Goal: Information Seeking & Learning: Learn about a topic

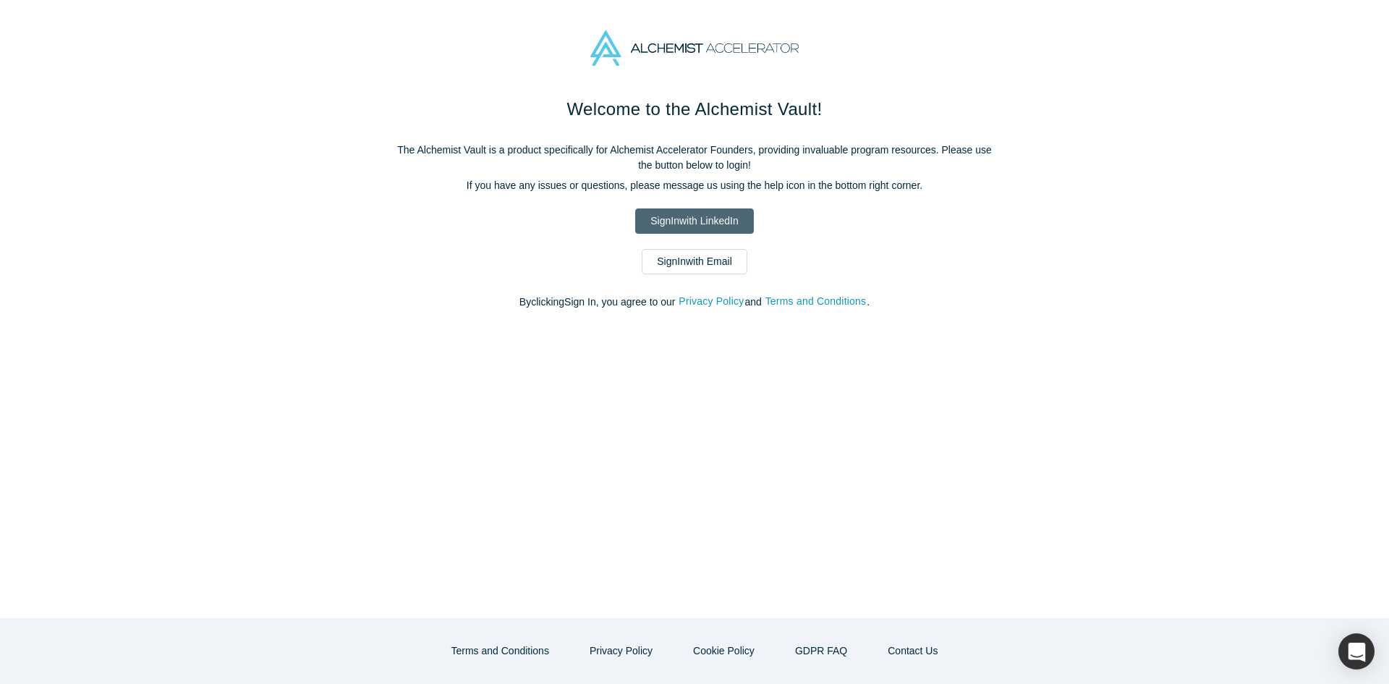
click at [659, 212] on link "Sign In with LinkedIn" at bounding box center [694, 220] width 118 height 25
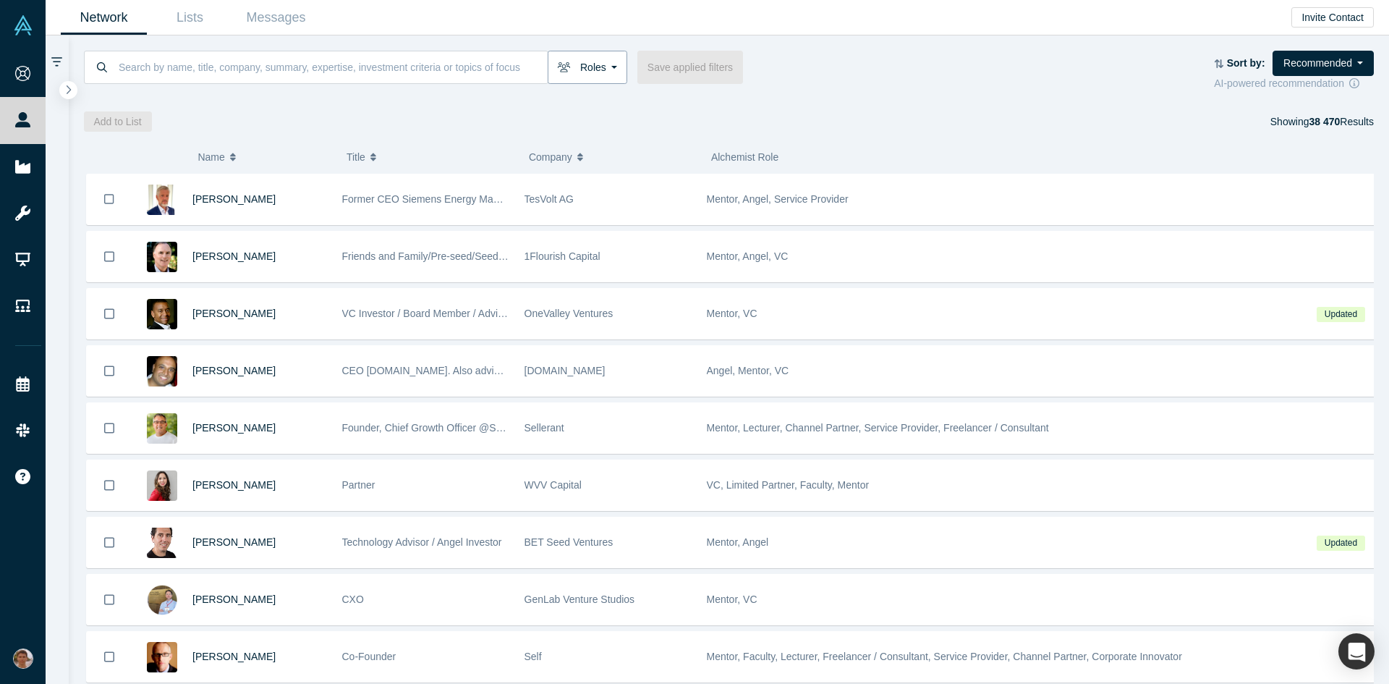
click at [587, 55] on button "Roles" at bounding box center [588, 67] width 80 height 33
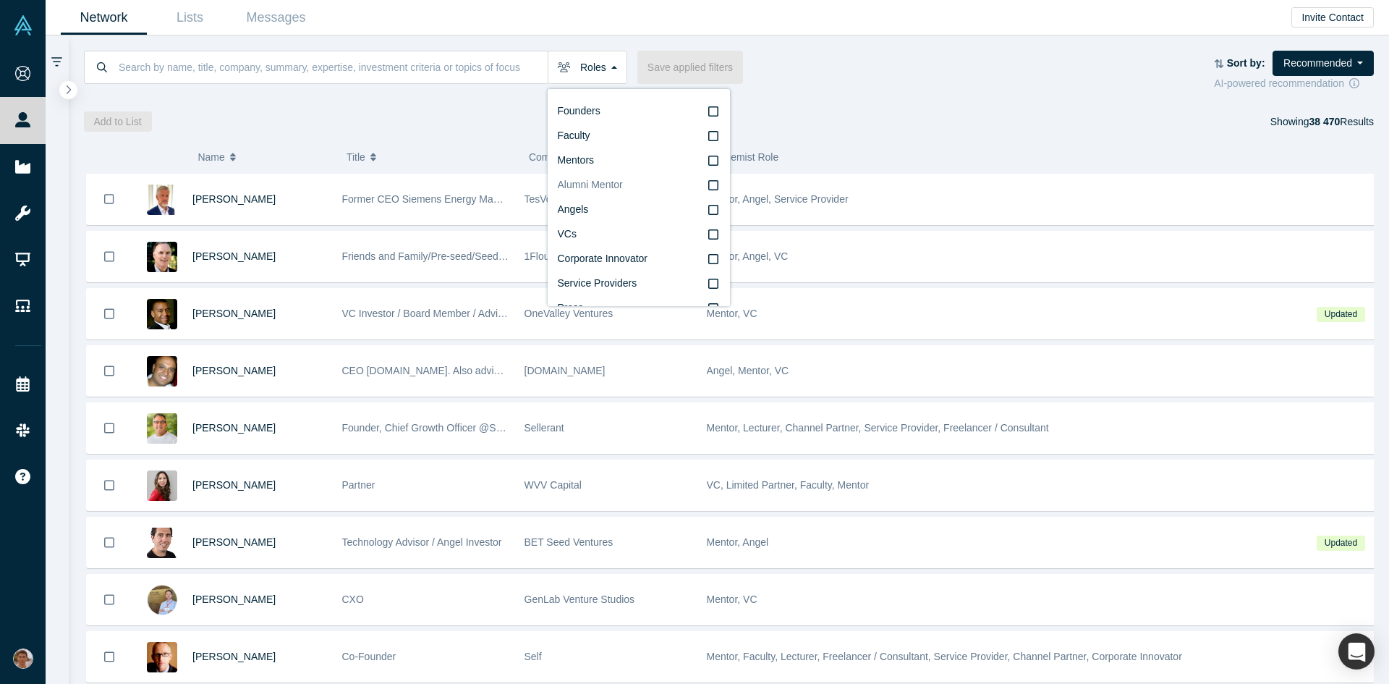
click at [598, 203] on label "Angels" at bounding box center [639, 210] width 162 height 25
click at [0, 0] on input "Angels" at bounding box center [0, 0] width 0 height 0
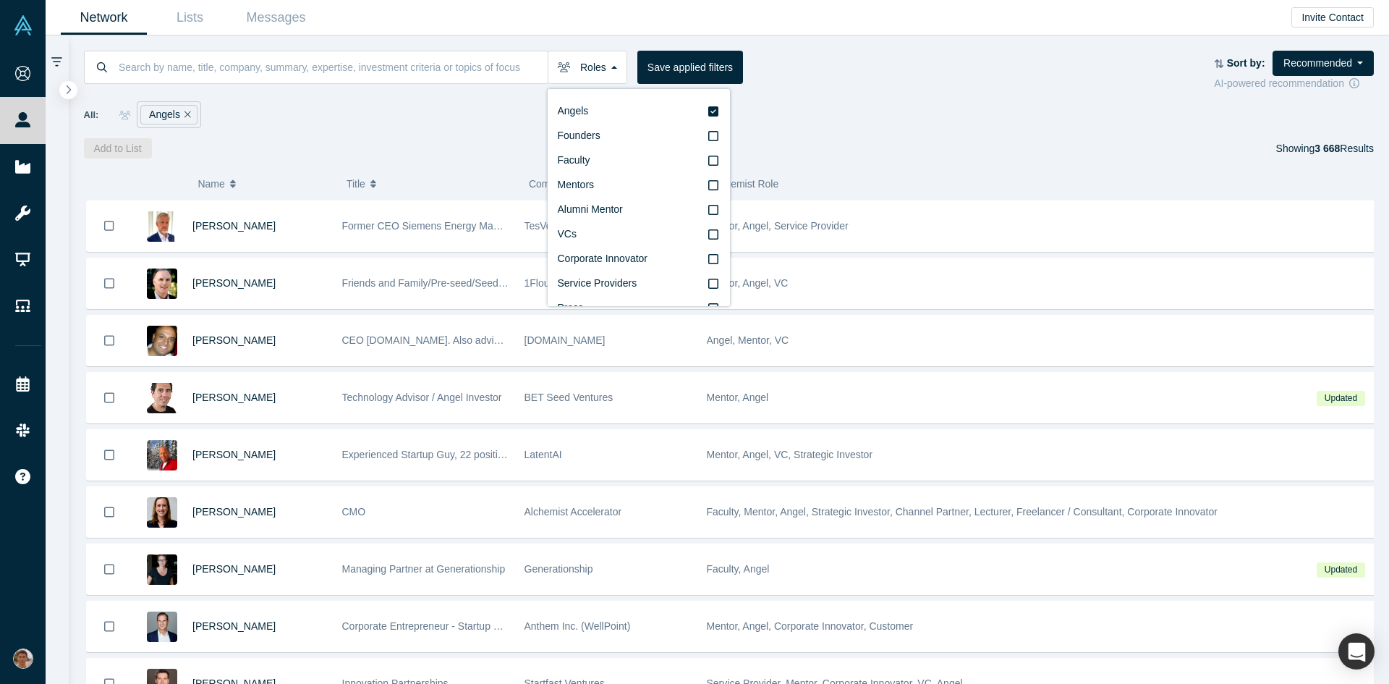
click at [969, 136] on div "Roles Angels Founders Faculty Mentors Alumni Mentor VCs Corporate Innovator Ser…" at bounding box center [729, 96] width 1321 height 123
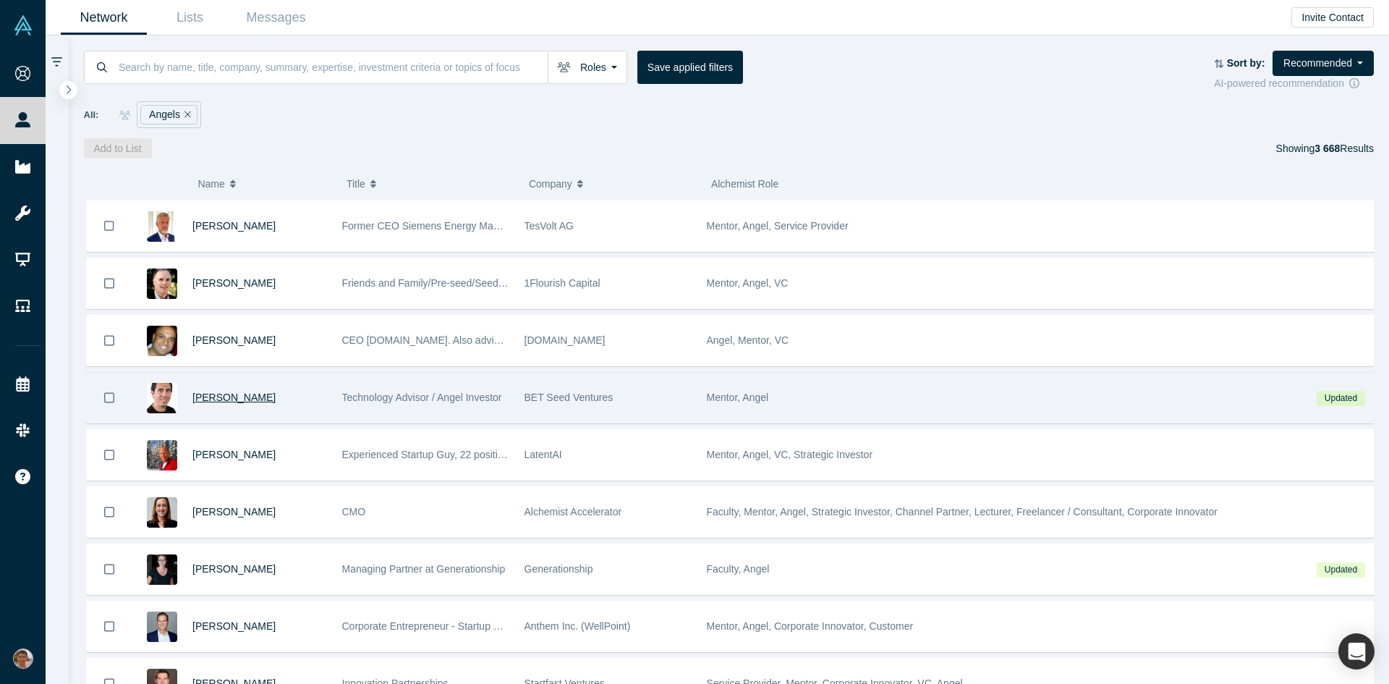
drag, startPoint x: 463, startPoint y: 396, endPoint x: 217, endPoint y: 401, distance: 246.0
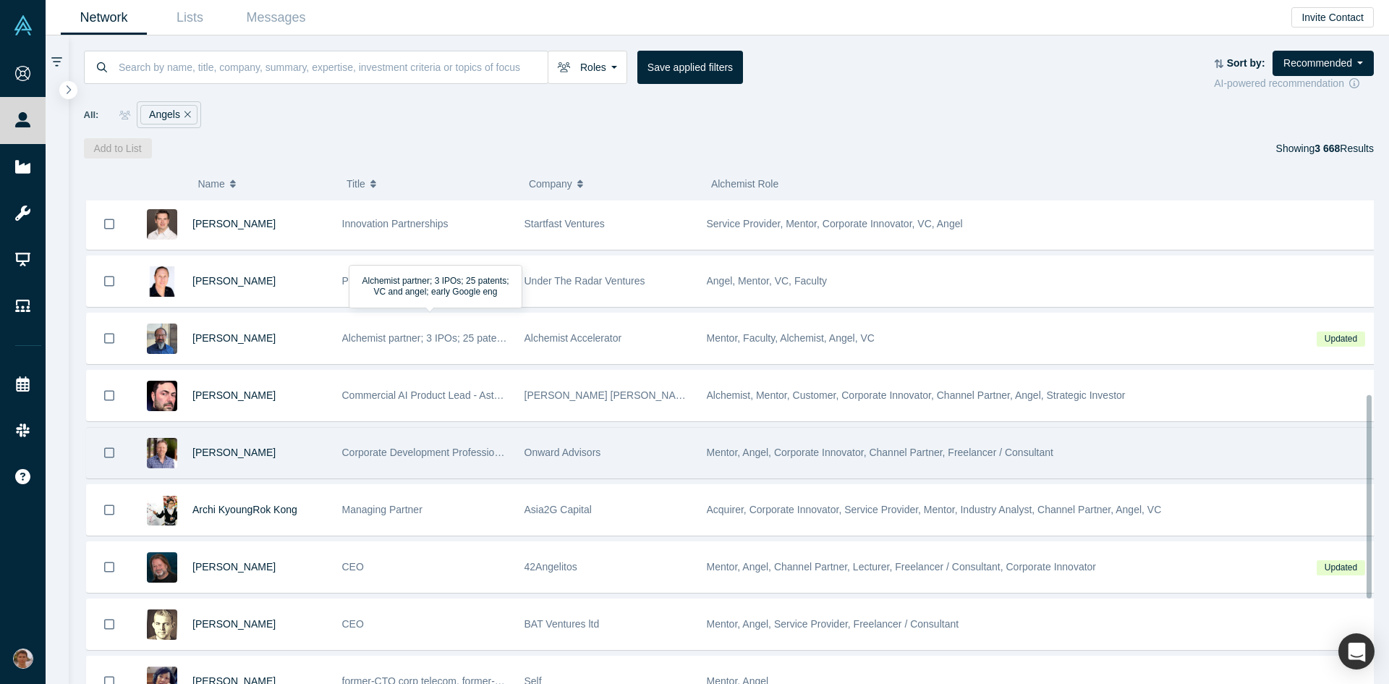
scroll to position [462, 0]
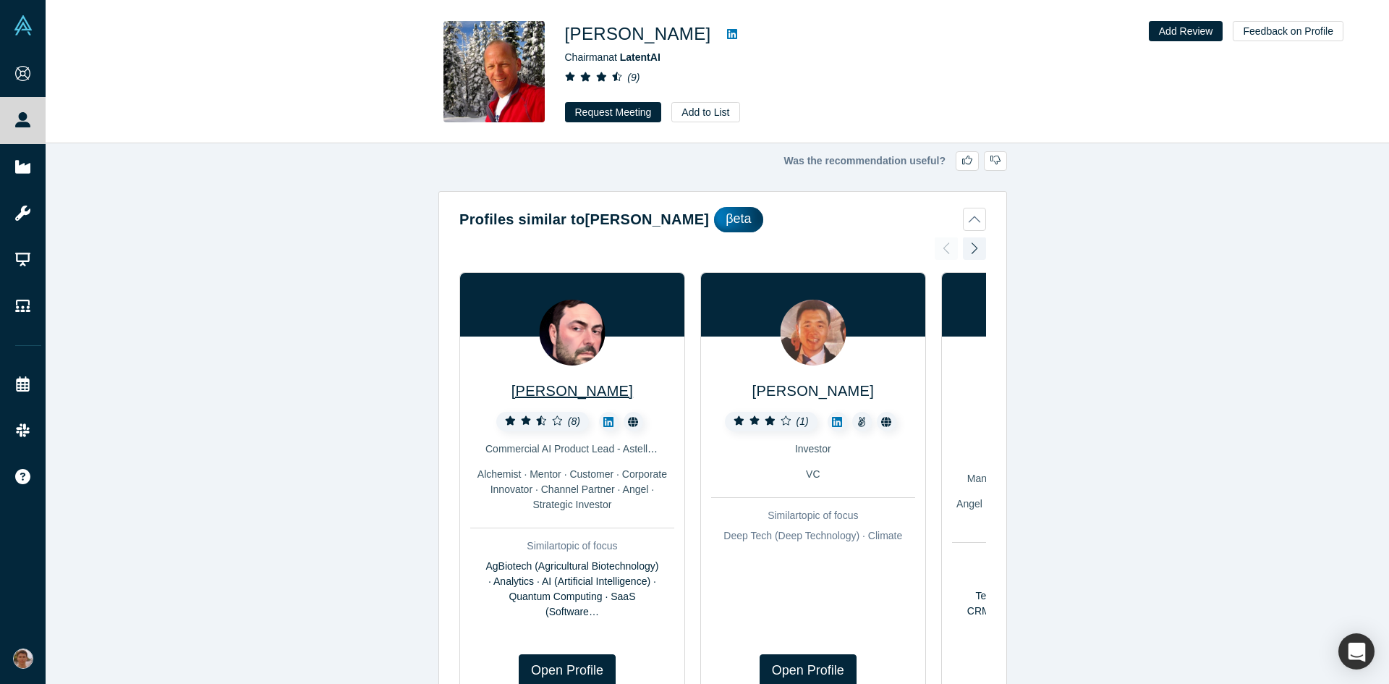
click at [586, 393] on span "[PERSON_NAME]" at bounding box center [573, 391] width 122 height 16
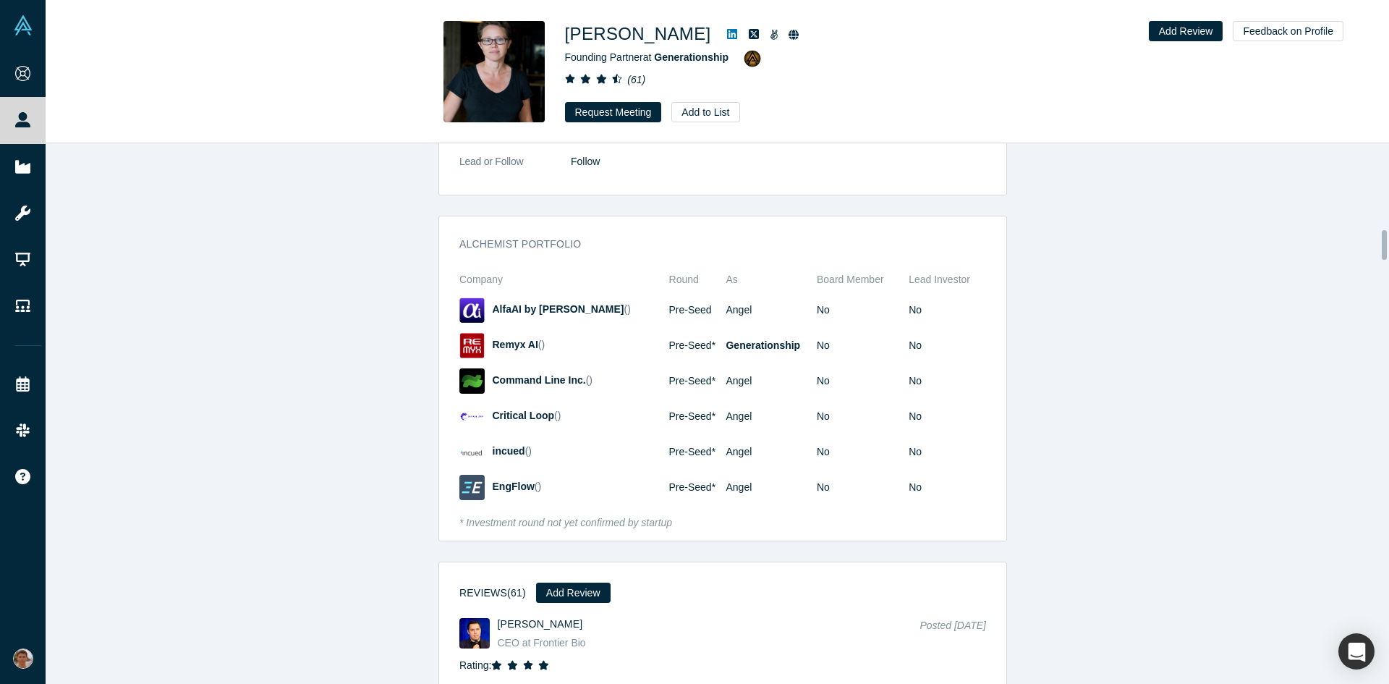
scroll to position [1624, 0]
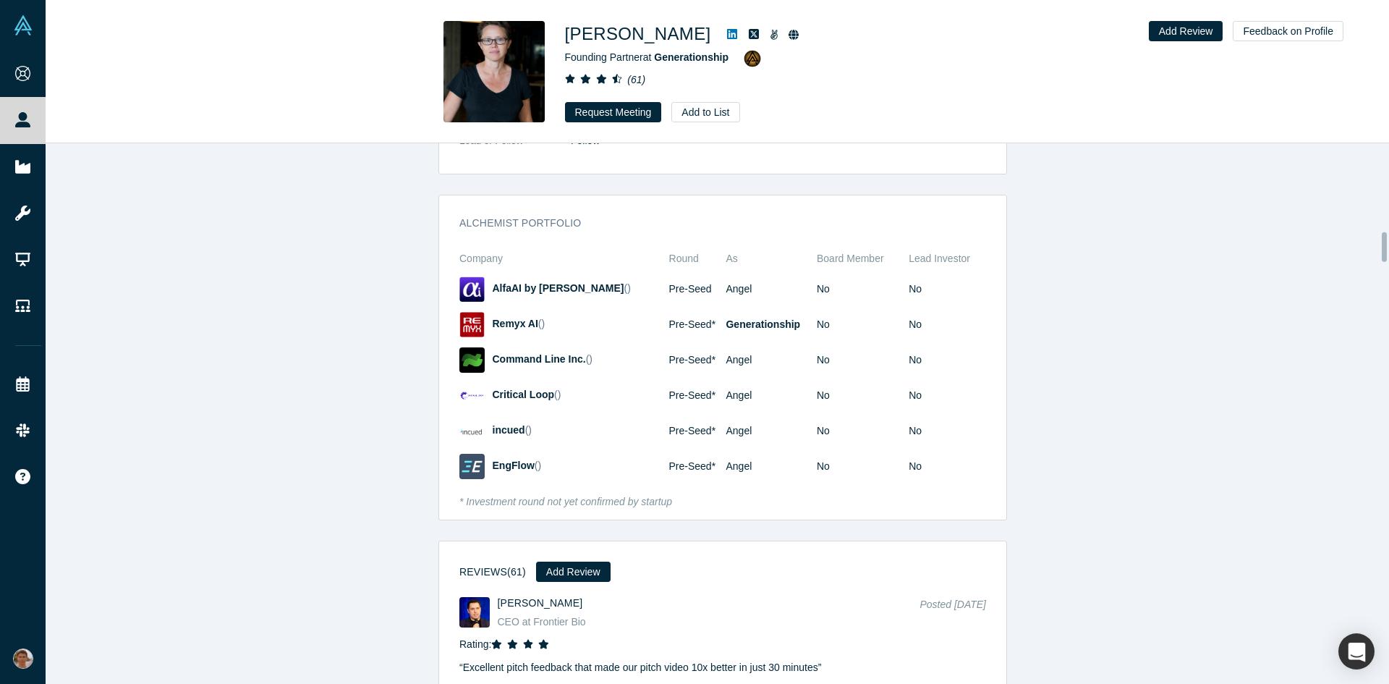
click at [525, 48] on img at bounding box center [494, 71] width 101 height 101
